Goal: Task Accomplishment & Management: Use online tool/utility

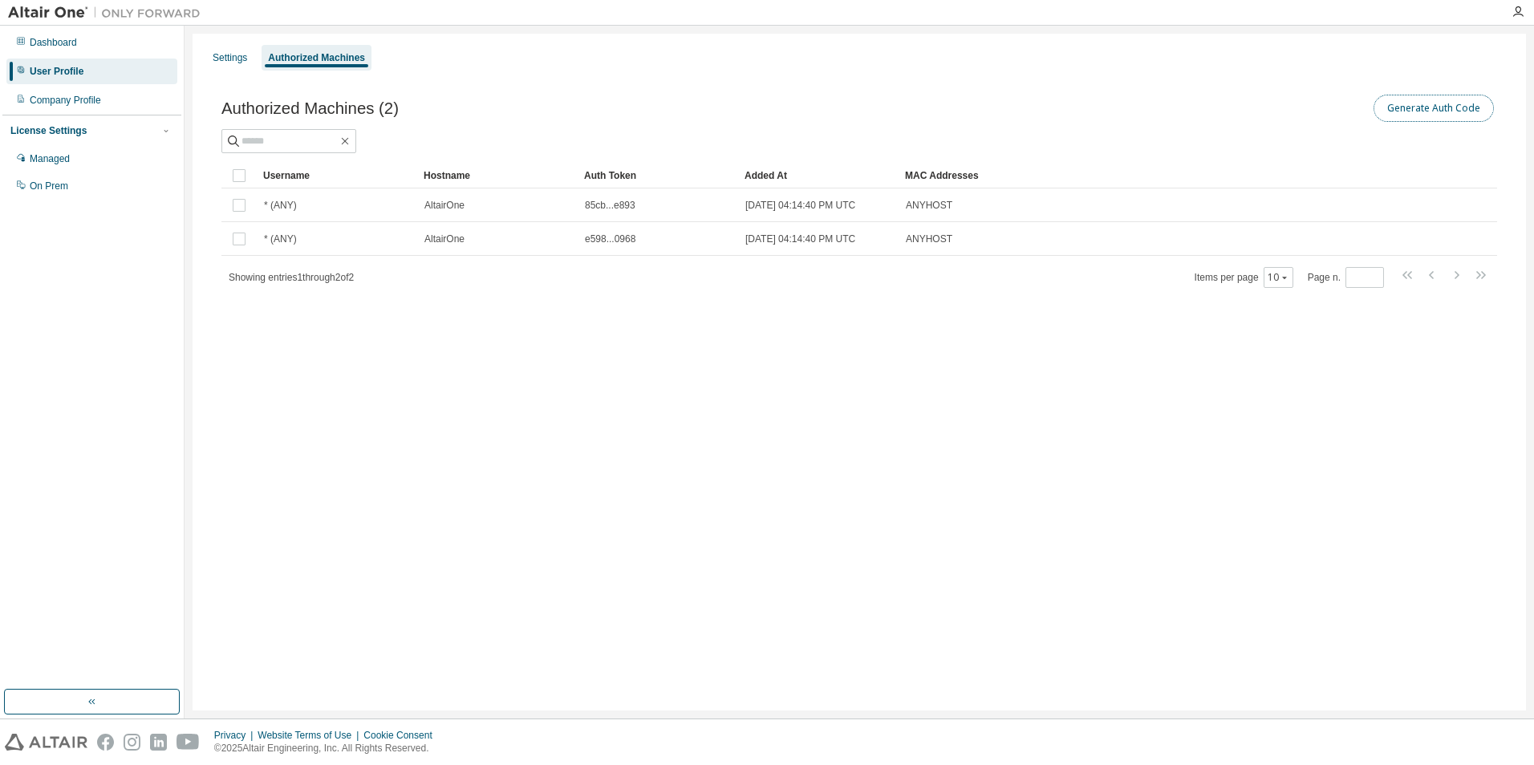
click at [1431, 108] on button "Generate Auth Code" at bounding box center [1433, 108] width 120 height 27
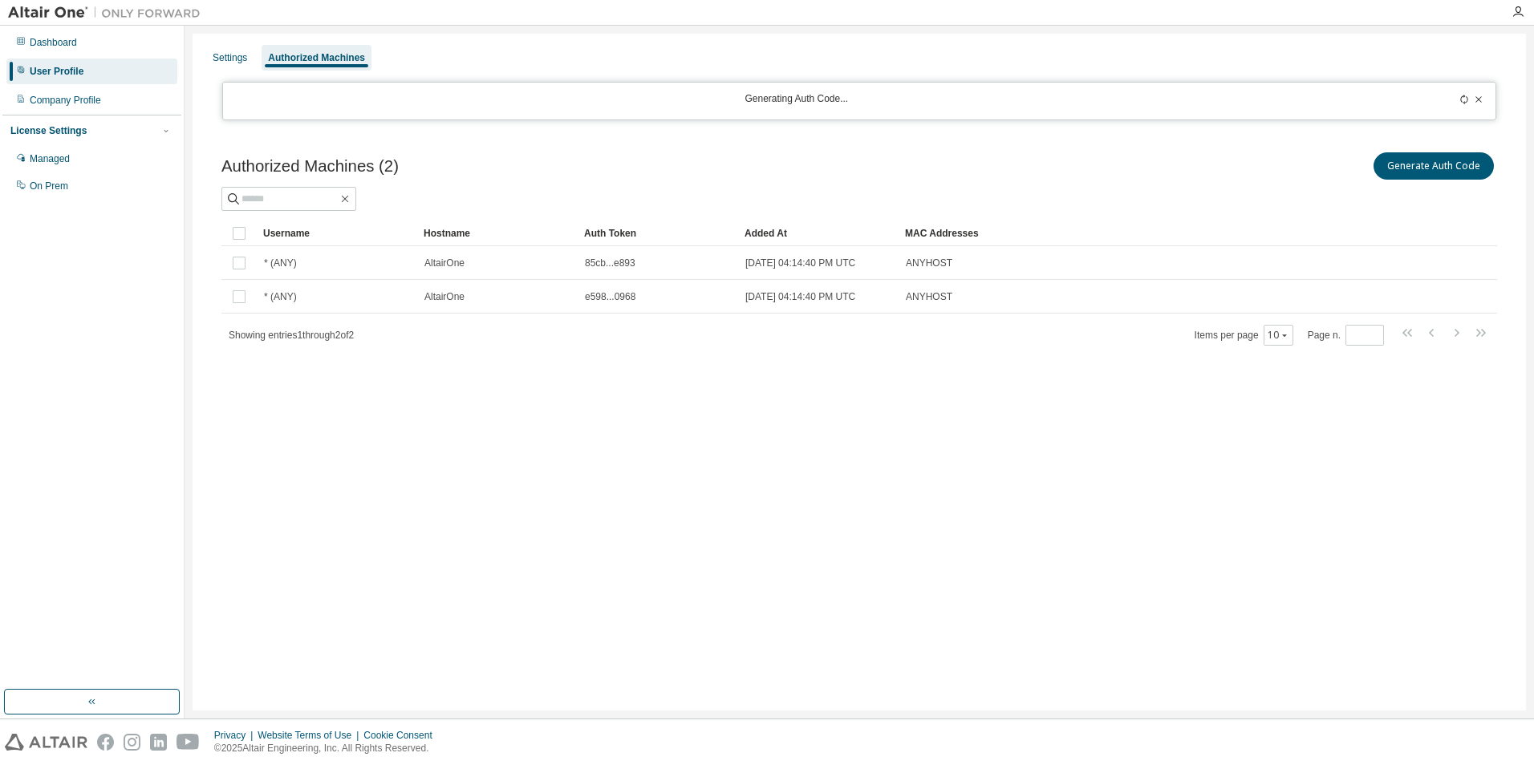
click at [800, 529] on div "Settings Authorized Machines Generating Auth Code... Authorized Machines (2) Ge…" at bounding box center [859, 372] width 1333 height 677
click at [738, 468] on div "Settings Authorized Machines Generating Auth Code... Authorized Machines (2) Ge…" at bounding box center [859, 372] width 1333 height 677
click at [77, 46] on div "Dashboard" at bounding box center [53, 42] width 47 height 13
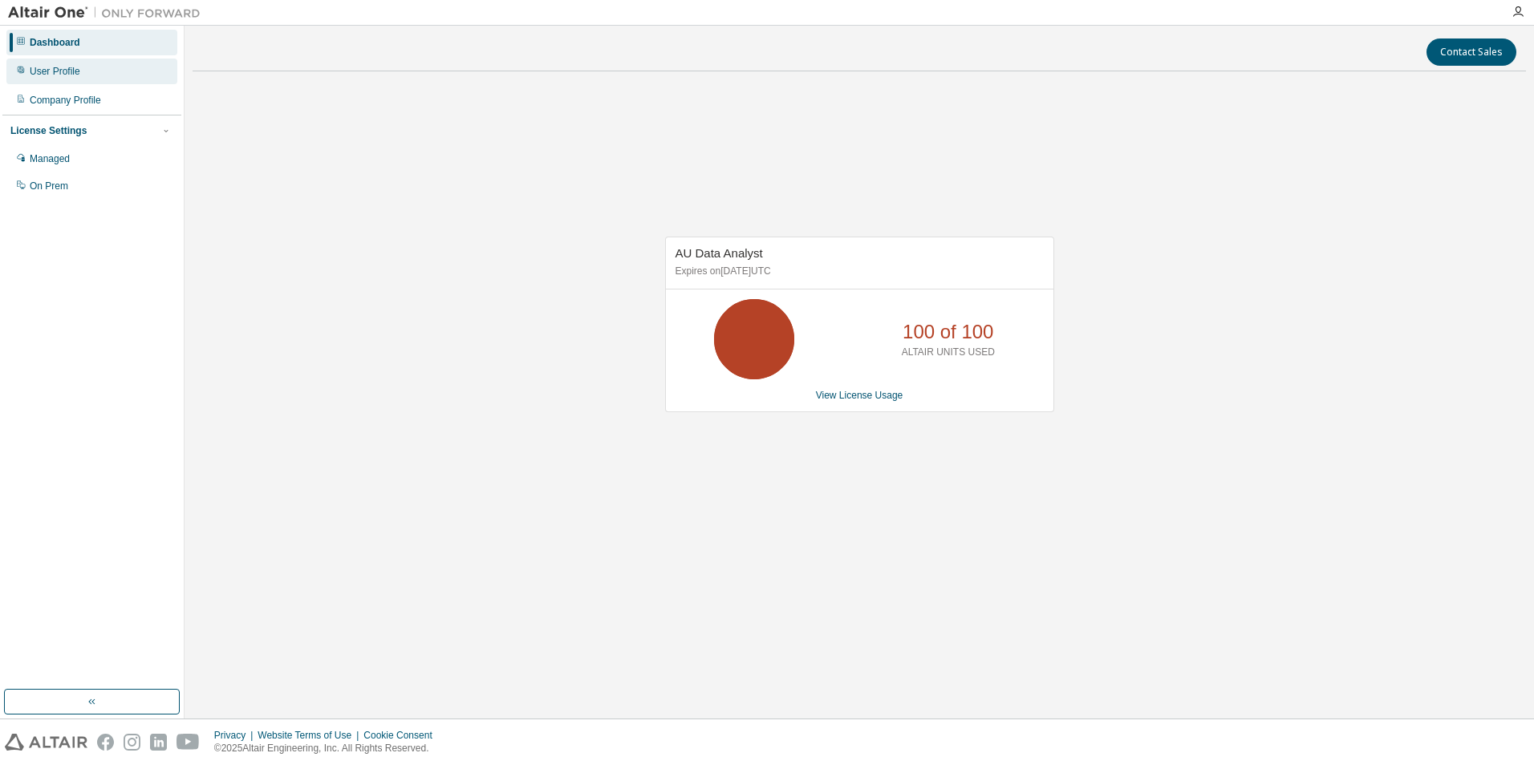
click at [53, 77] on div "User Profile" at bounding box center [55, 71] width 51 height 13
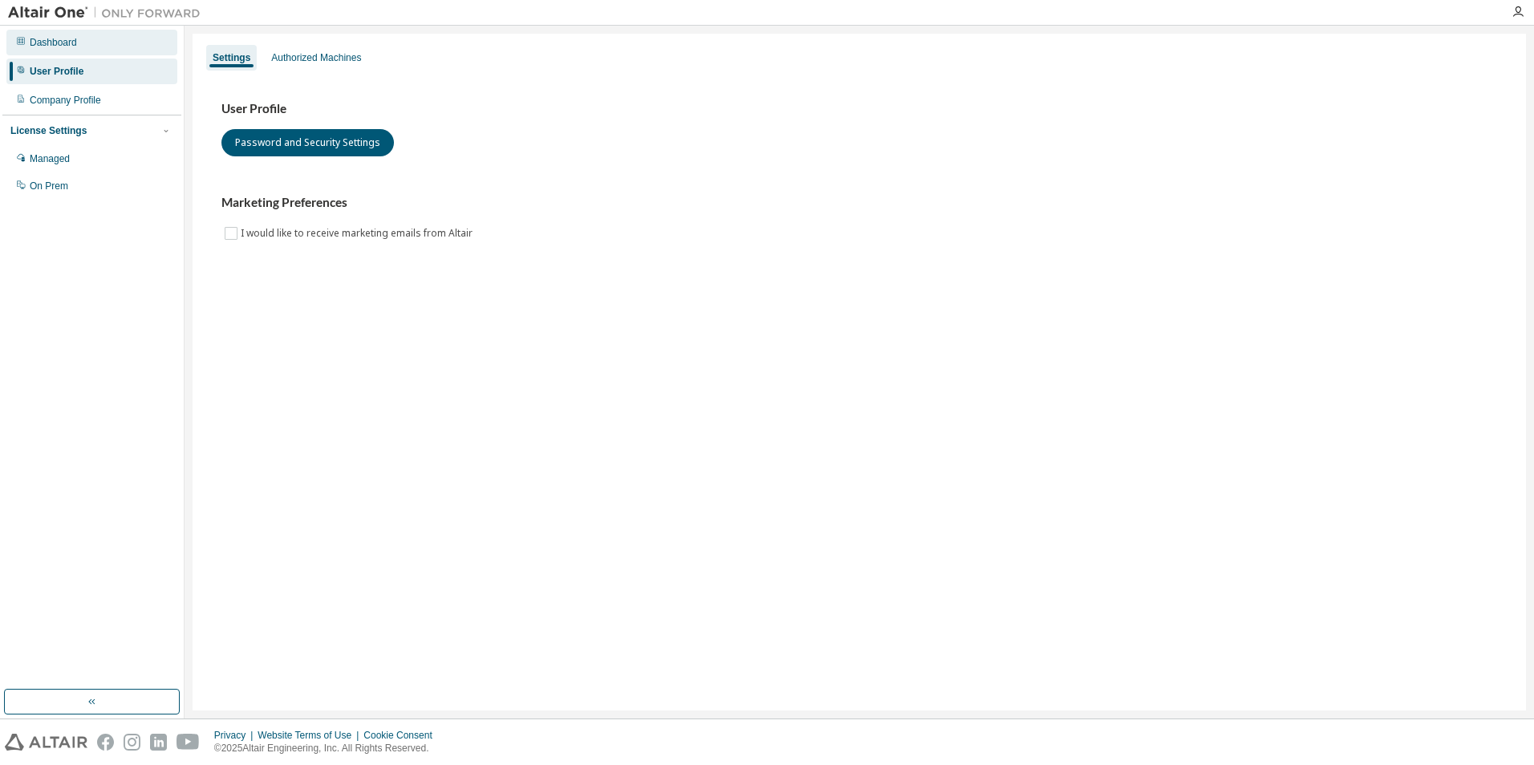
click at [69, 47] on div "Dashboard" at bounding box center [53, 42] width 47 height 13
